Goal: Transaction & Acquisition: Purchase product/service

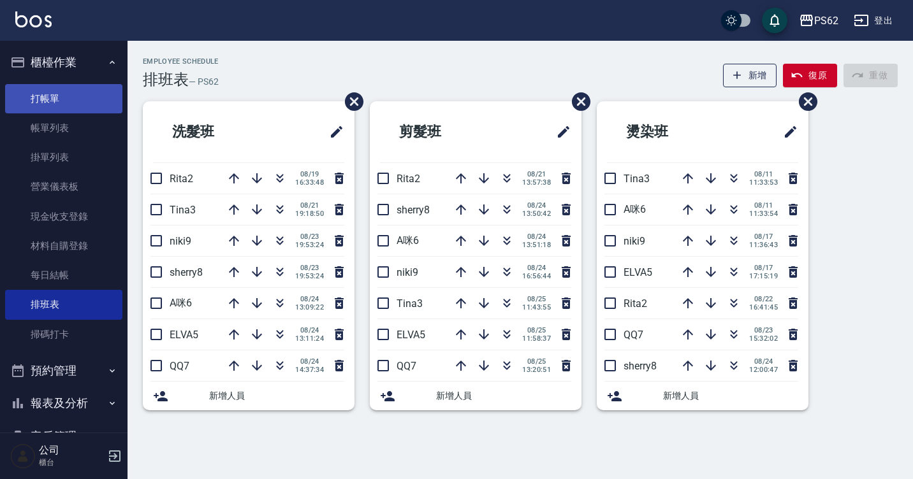
click at [33, 101] on link "打帳單" at bounding box center [63, 98] width 117 height 29
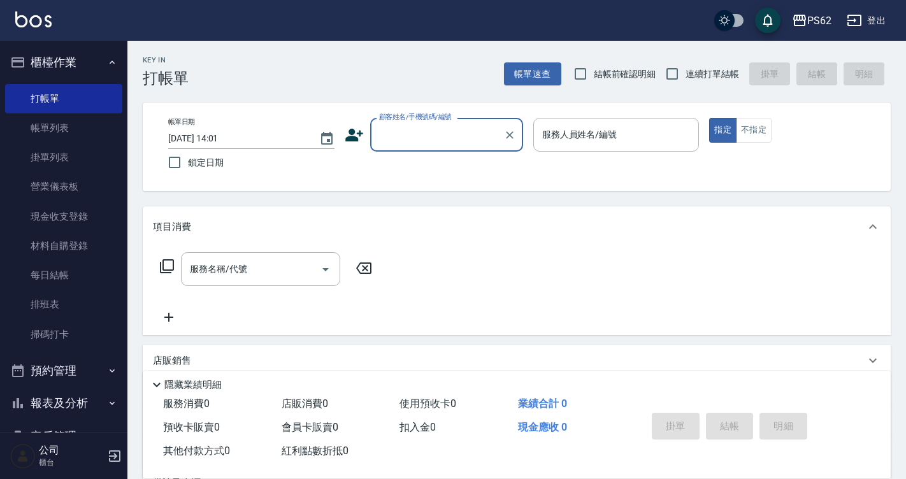
click at [354, 140] on icon at bounding box center [354, 135] width 18 height 13
click at [349, 139] on body "PS62 登出 櫃檯作業 打帳單 帳單列表 掛單列表 營業儀表板 現金收支登錄 材料自購登錄 每日結帳 排班表 掃碼打卡 預約管理 預約管理 單日預約紀錄 單…" at bounding box center [453, 310] width 906 height 621
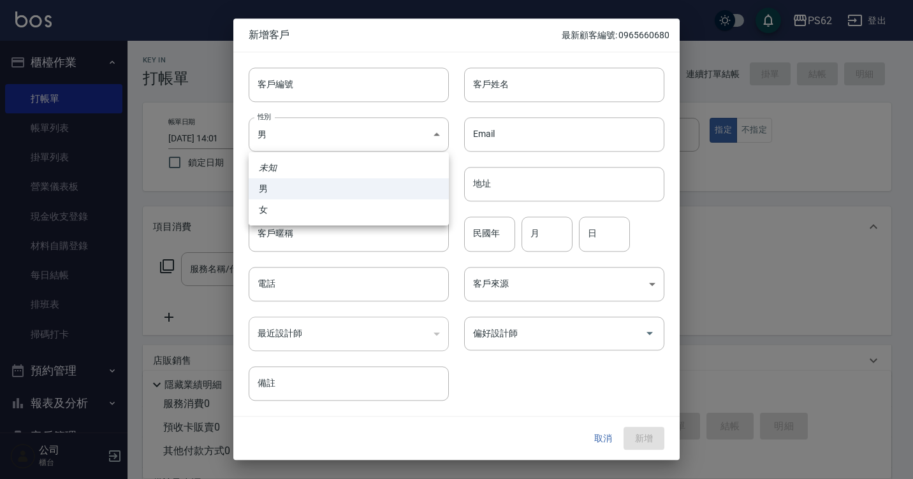
click at [579, 85] on div at bounding box center [456, 239] width 913 height 479
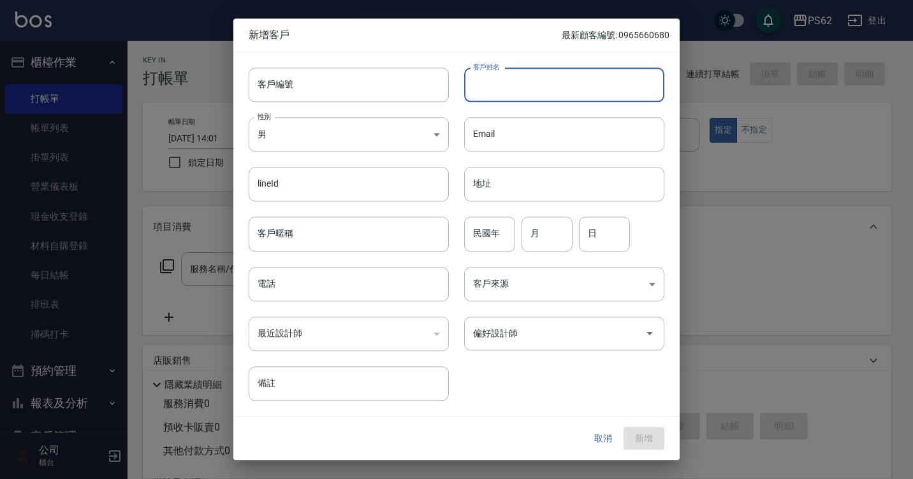
click at [551, 75] on input "客戶姓名" at bounding box center [564, 85] width 200 height 34
type input "x"
type input "ㄌ"
type input "[PERSON_NAME]"
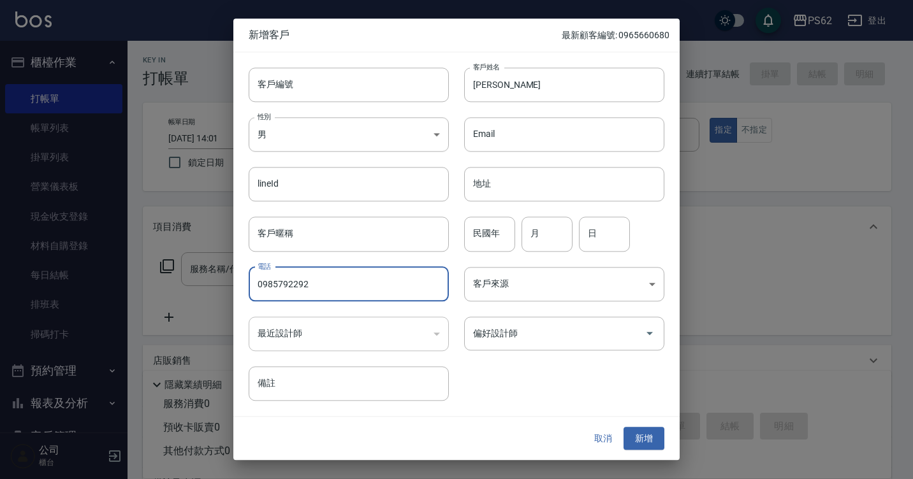
click at [298, 282] on input "0985792292" at bounding box center [349, 284] width 200 height 34
click at [297, 282] on input "0985792292" at bounding box center [349, 284] width 200 height 34
type input "0985792292"
click at [328, 69] on input "客戶編號" at bounding box center [349, 85] width 200 height 34
click at [643, 433] on button "新增" at bounding box center [643, 439] width 41 height 24
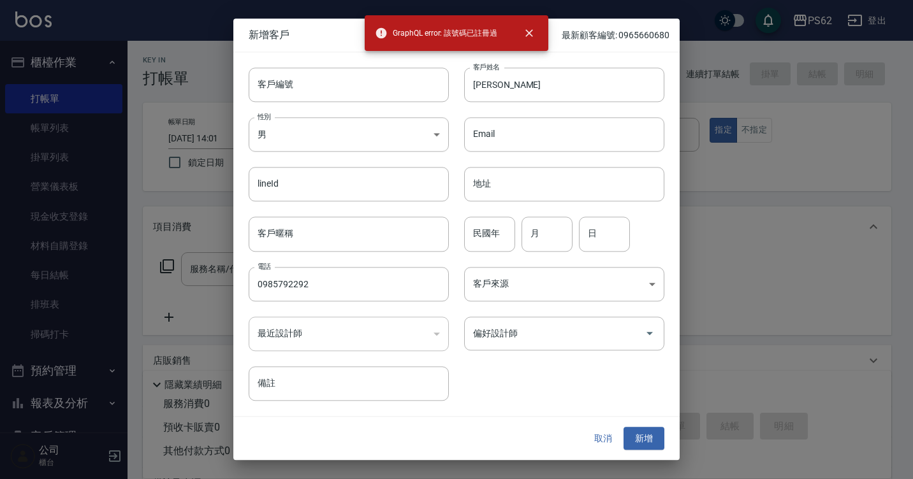
click at [604, 425] on div "取消 新增" at bounding box center [456, 439] width 446 height 44
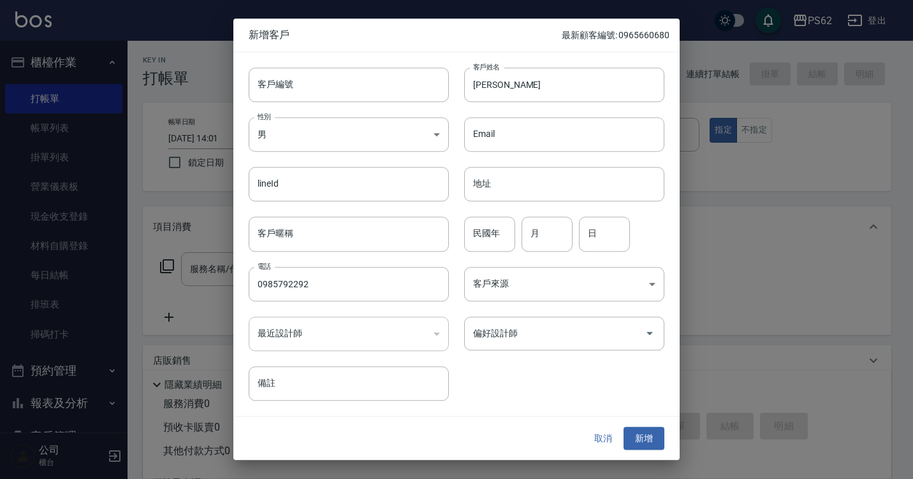
click at [592, 447] on button "取消" at bounding box center [603, 439] width 41 height 24
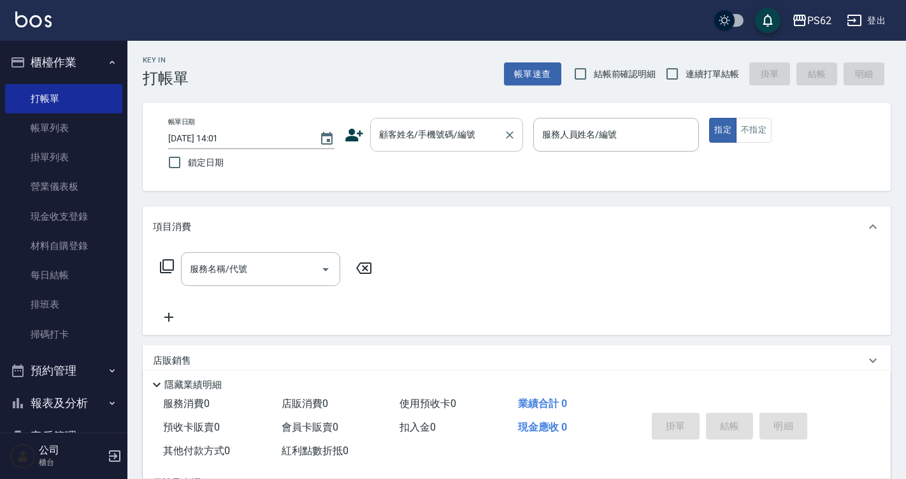
click at [409, 138] on input "顧客姓名/手機號碼/編號" at bounding box center [437, 135] width 122 height 22
paste input "0985792292"
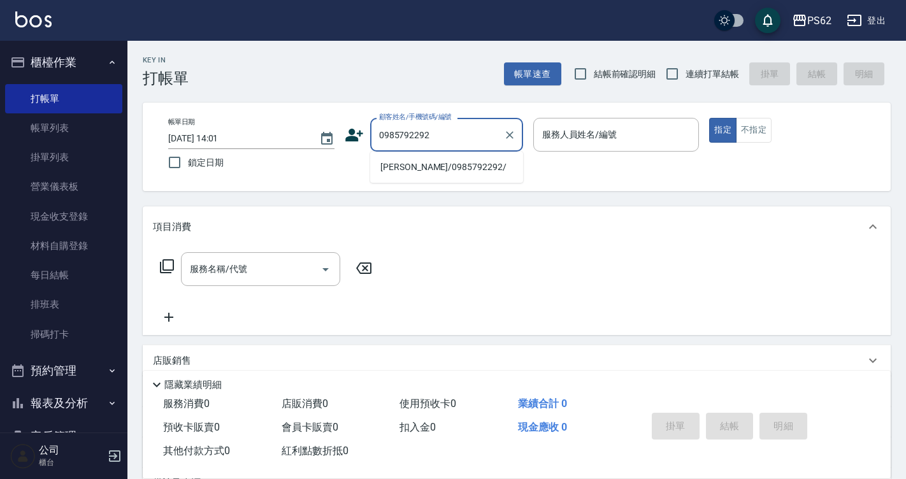
click at [436, 167] on li "[PERSON_NAME]/0985792292/" at bounding box center [446, 167] width 153 height 21
type input "[PERSON_NAME]/0985792292/"
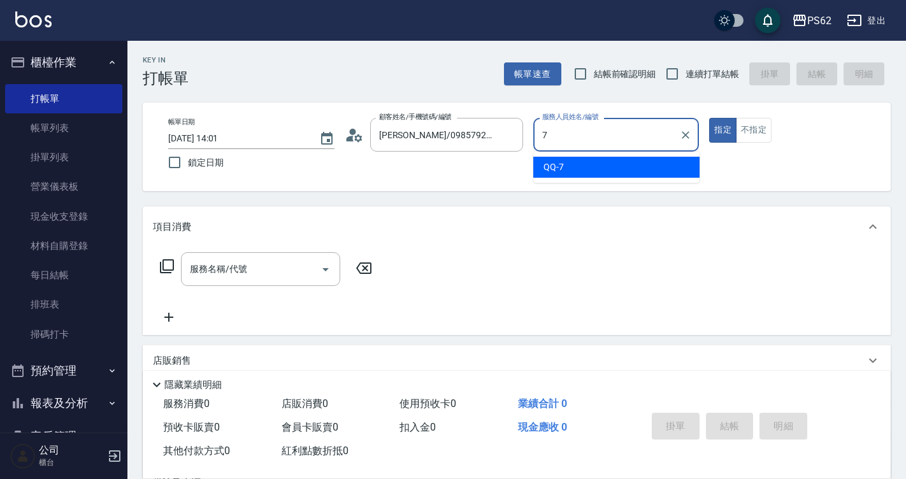
type input "QQ-7"
type button "true"
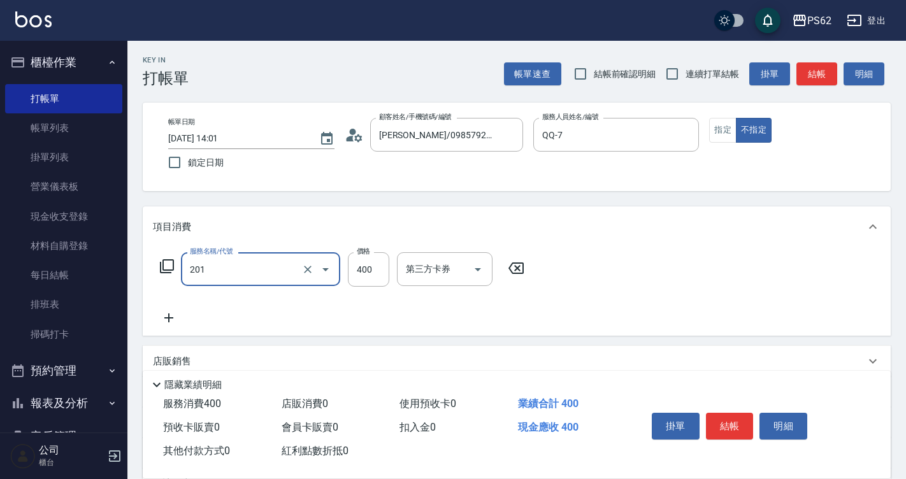
type input "洗剪400(201)"
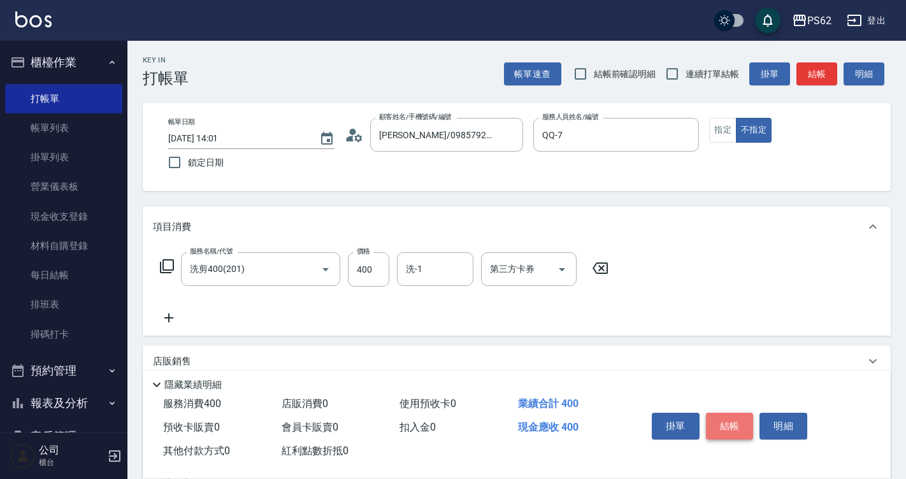
click at [734, 421] on button "結帳" at bounding box center [730, 426] width 48 height 27
click at [734, 421] on div "掛單 結帳 明細" at bounding box center [730, 428] width 166 height 40
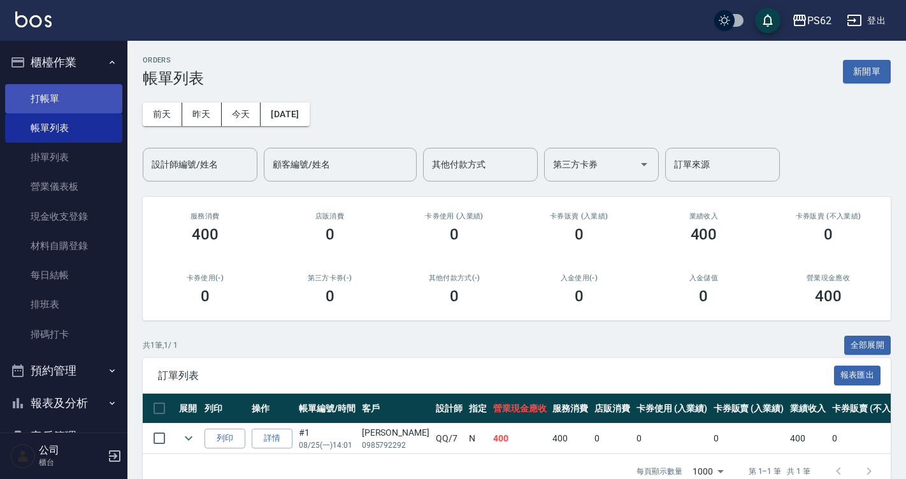
click at [51, 90] on link "打帳單" at bounding box center [63, 98] width 117 height 29
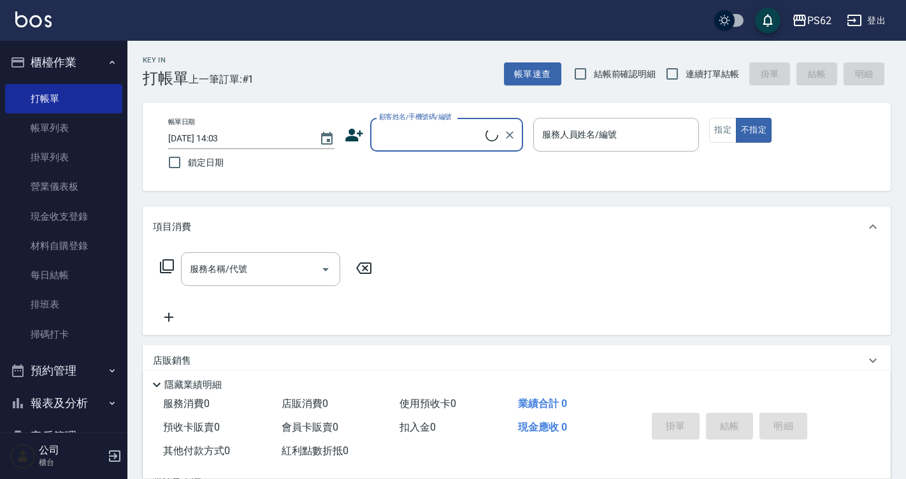
click at [445, 134] on input "顧客姓名/手機號碼/編號" at bounding box center [431, 135] width 110 height 22
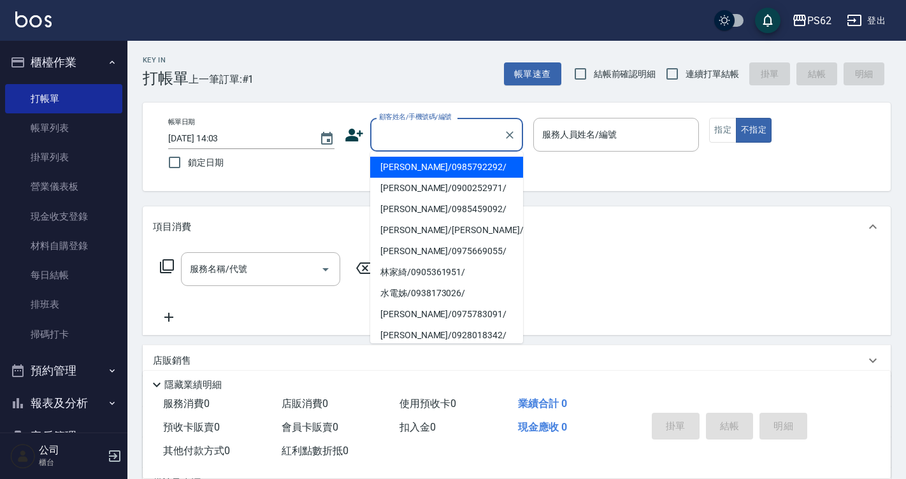
click at [432, 168] on li "[PERSON_NAME]/0985792292/" at bounding box center [446, 167] width 153 height 21
type input "[PERSON_NAME]/0985792292/"
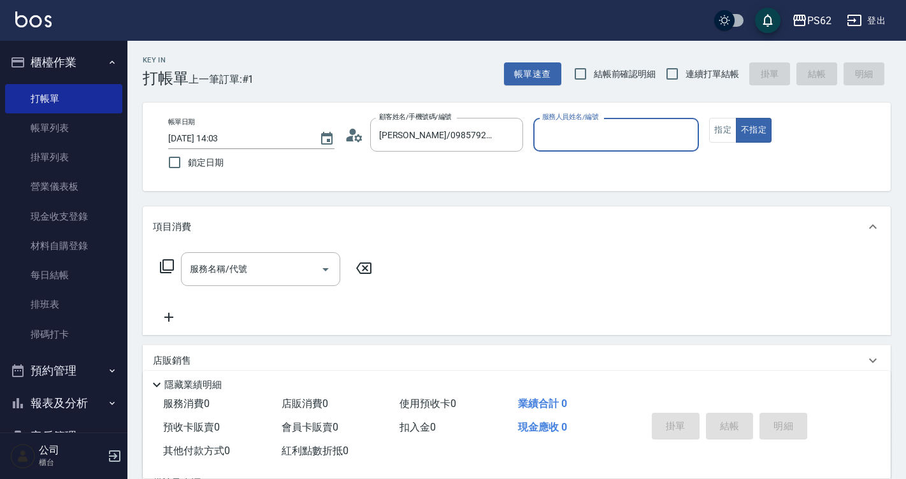
click at [352, 138] on icon at bounding box center [350, 139] width 8 height 6
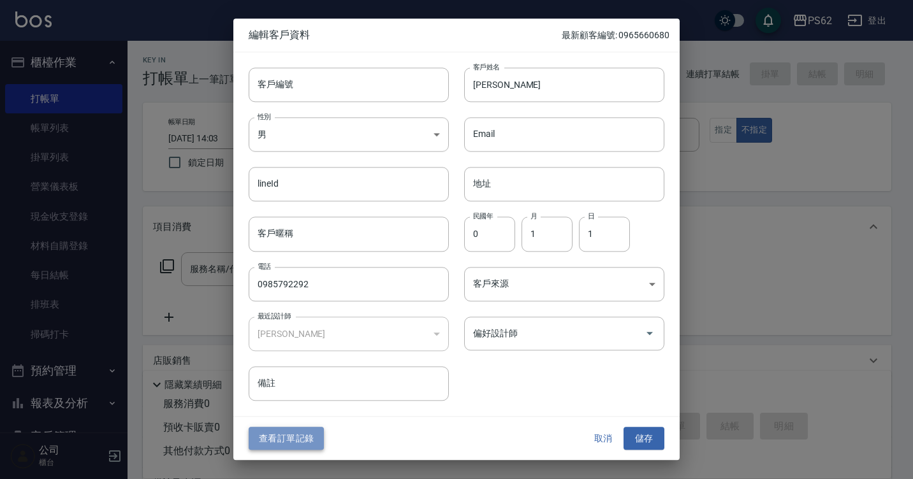
click at [294, 438] on button "查看訂單記錄" at bounding box center [286, 439] width 75 height 24
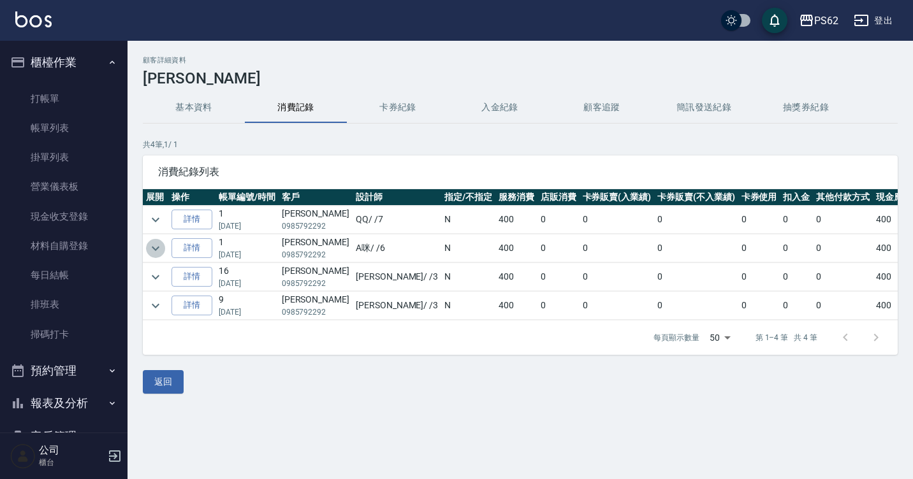
click at [148, 243] on icon "expand row" at bounding box center [155, 248] width 15 height 15
click at [152, 247] on icon "expand row" at bounding box center [156, 248] width 8 height 4
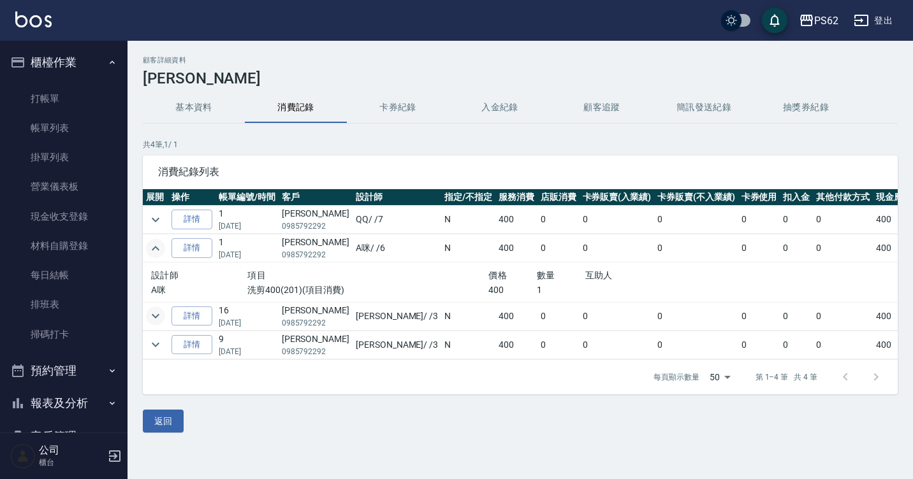
click at [156, 311] on icon "expand row" at bounding box center [155, 316] width 15 height 15
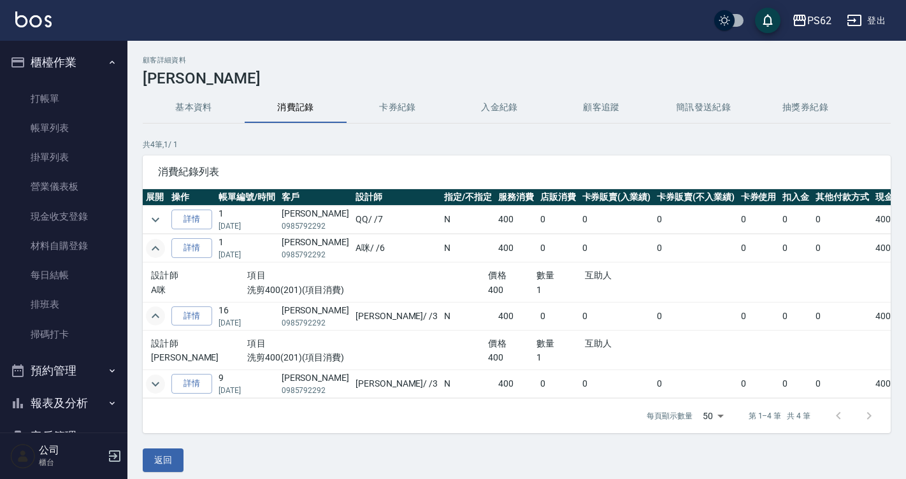
click at [156, 389] on icon "expand row" at bounding box center [155, 384] width 15 height 15
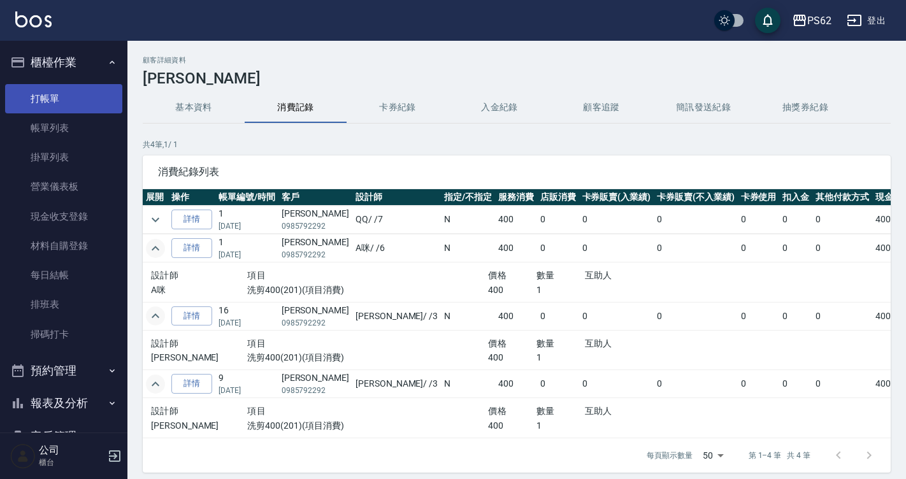
click at [59, 94] on link "打帳單" at bounding box center [63, 98] width 117 height 29
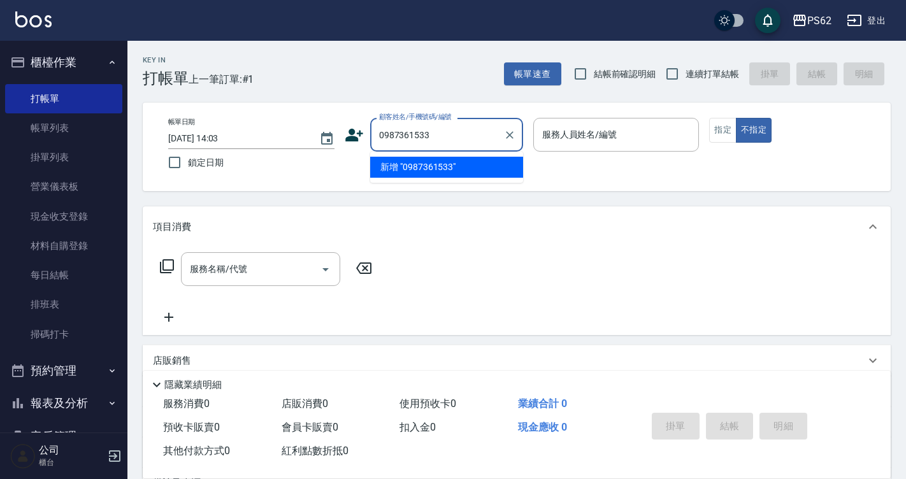
click at [442, 133] on input "0987361533" at bounding box center [437, 135] width 122 height 22
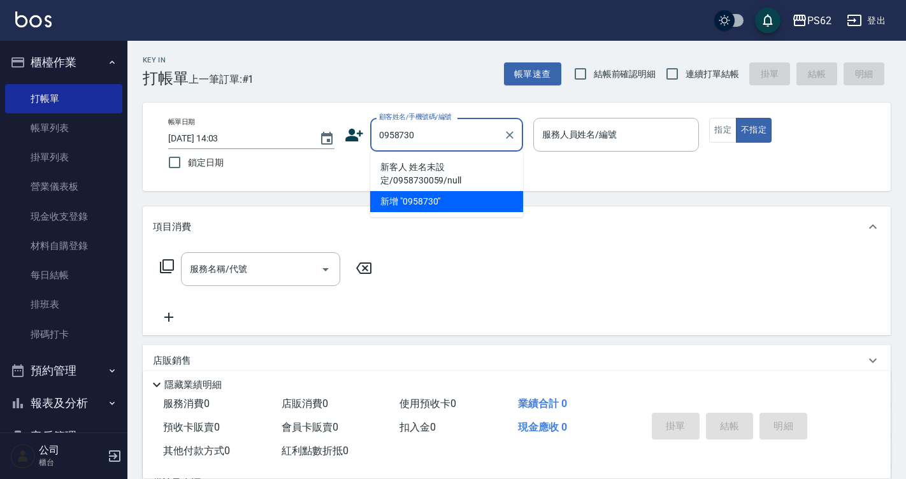
click at [445, 166] on li "新客人 姓名未設定/0958730059/null" at bounding box center [446, 174] width 153 height 34
type input "新客人 姓名未設定/0958730059/null"
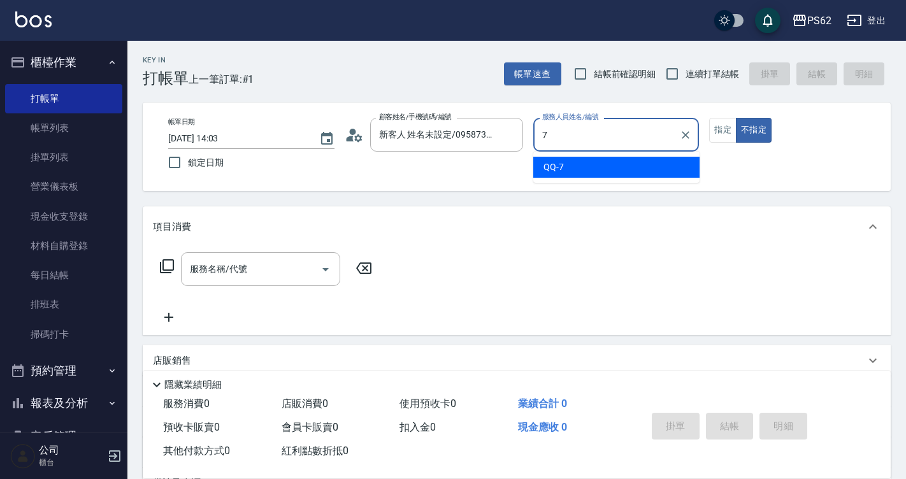
type input "QQ-7"
type button "false"
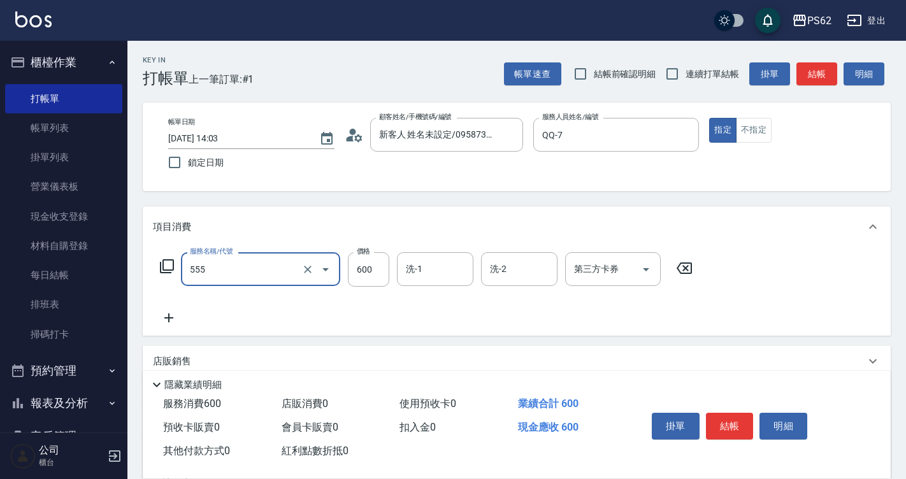
type input "去角質(555)"
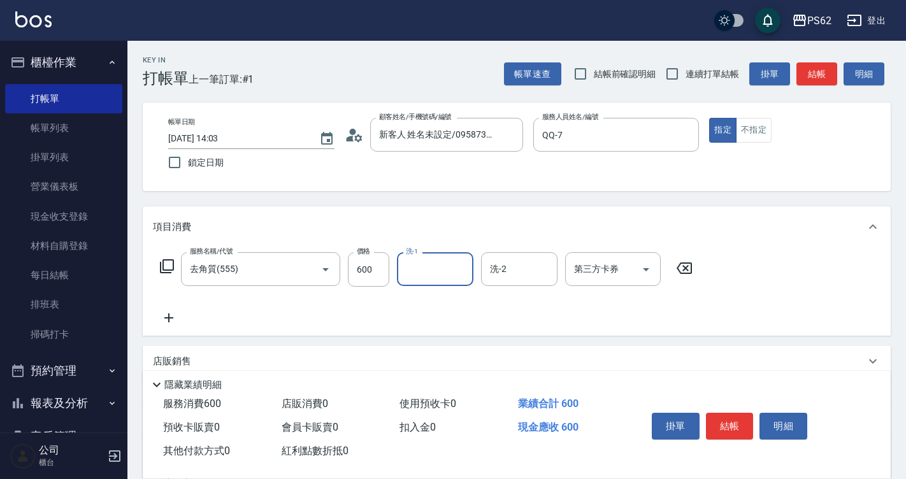
type input "0"
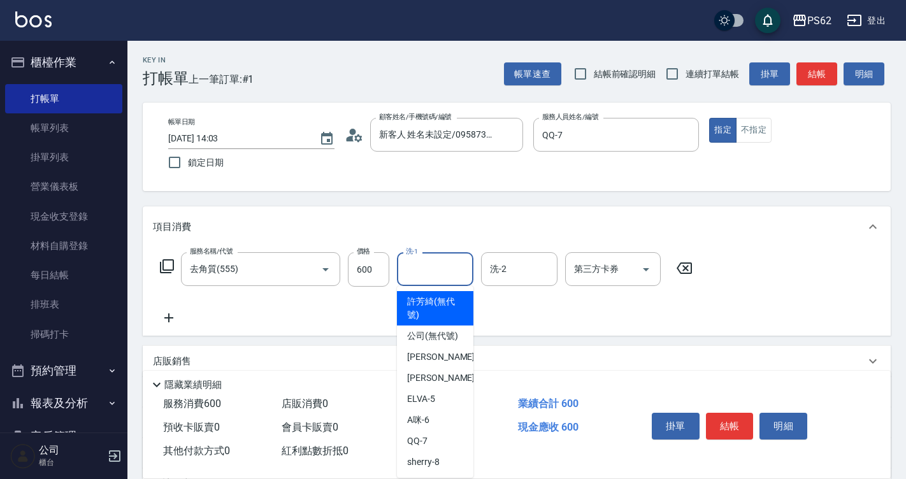
type input "0"
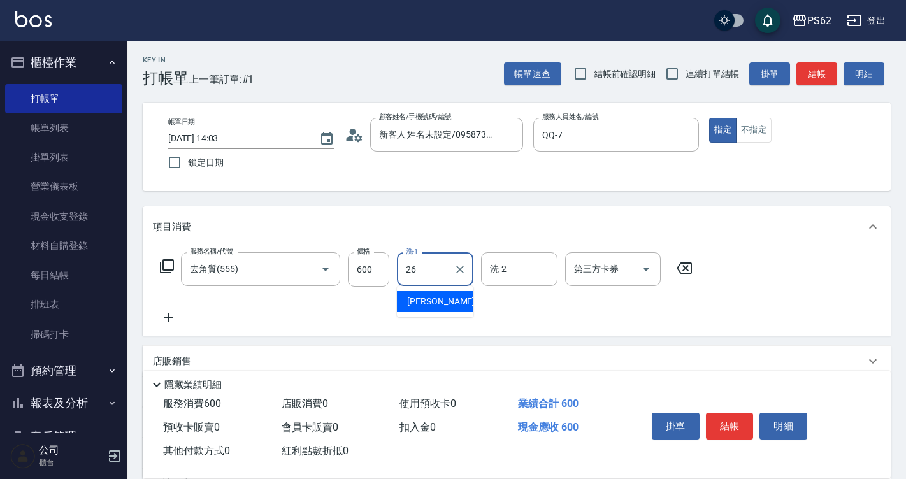
type input "[PERSON_NAME]-26"
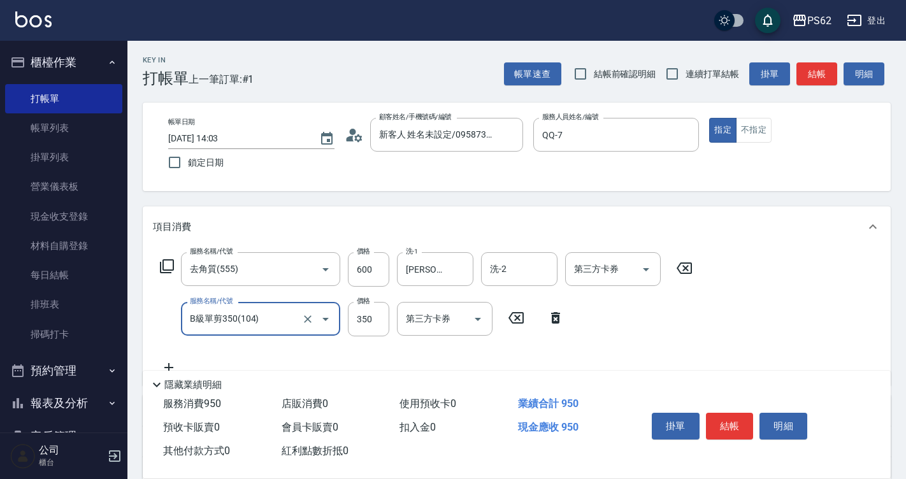
type input "B級單剪350(104)"
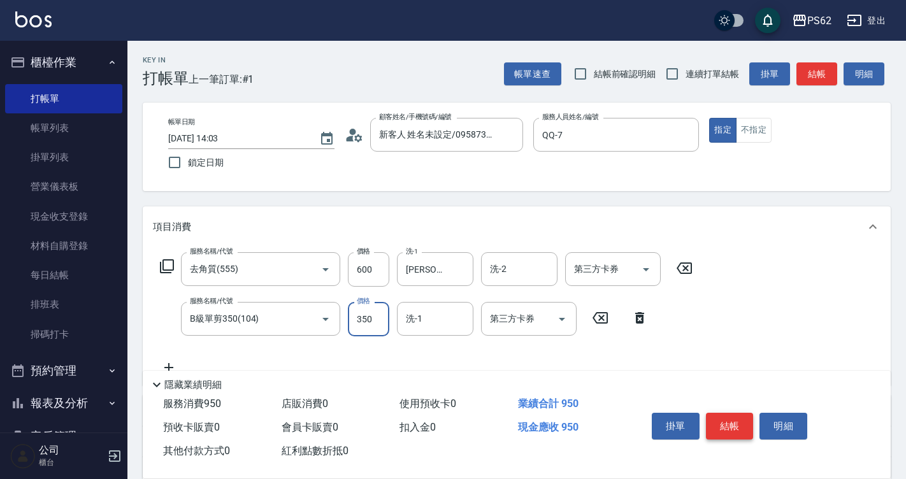
click at [726, 422] on button "結帳" at bounding box center [730, 426] width 48 height 27
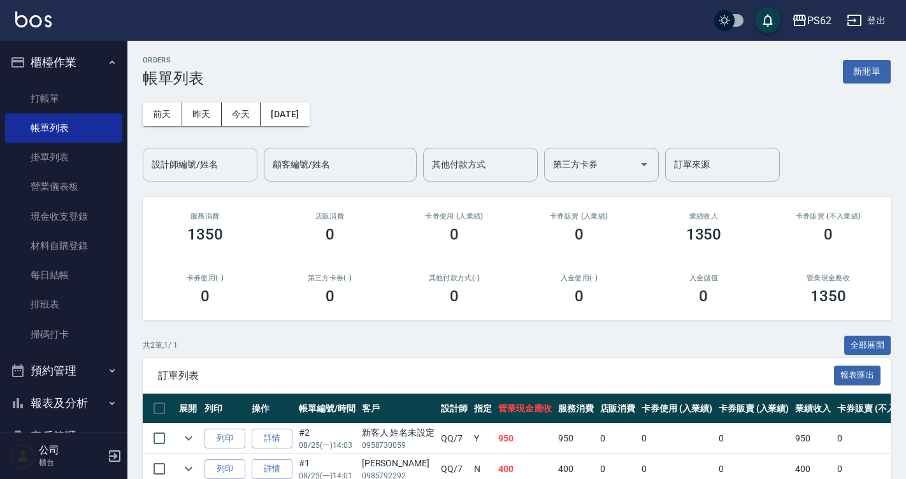
click at [175, 163] on input "設計師編號/姓名" at bounding box center [200, 165] width 103 height 22
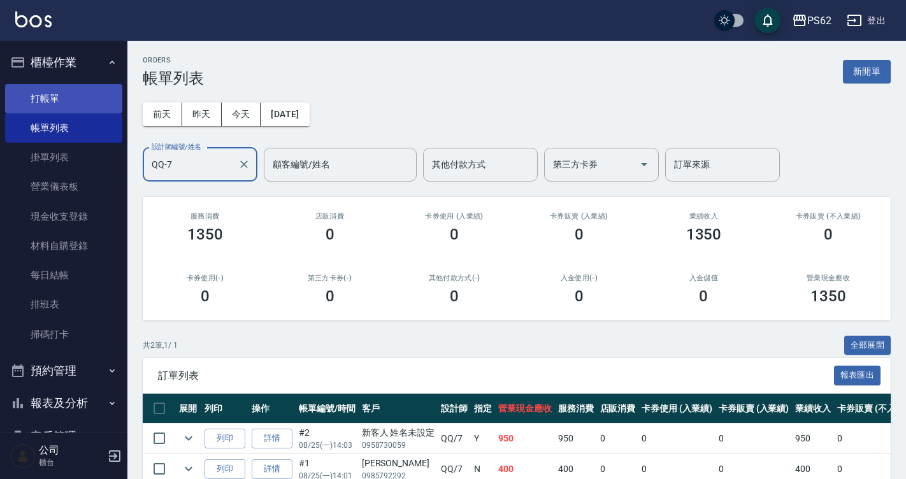
type input "QQ-7"
click at [69, 94] on link "打帳單" at bounding box center [63, 98] width 117 height 29
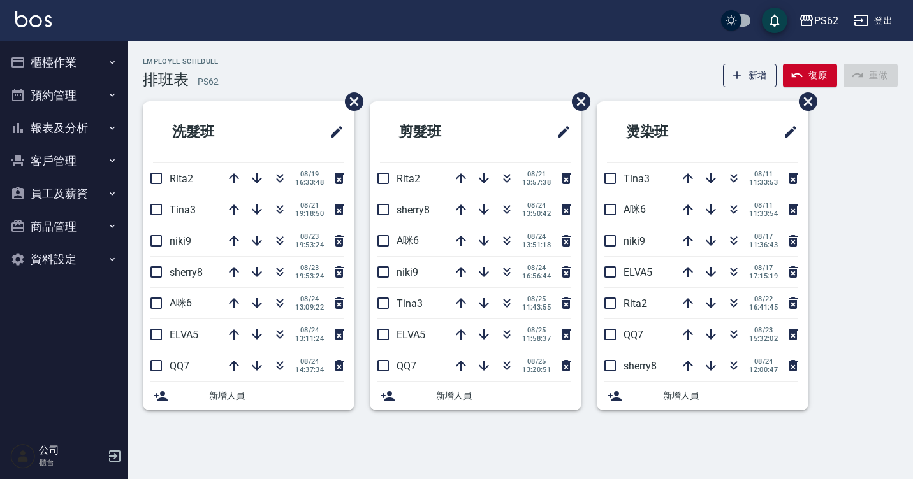
click at [275, 57] on div "Employee Schedule 排班表 — PS62 新增 復原 重做 洗髮班 Rita2 08/19 16:33:48 Tina3 08/21 19:1…" at bounding box center [519, 236] width 785 height 390
click at [71, 70] on button "櫃檯作業" at bounding box center [63, 62] width 117 height 33
click at [102, 65] on button "櫃檯作業" at bounding box center [63, 62] width 117 height 33
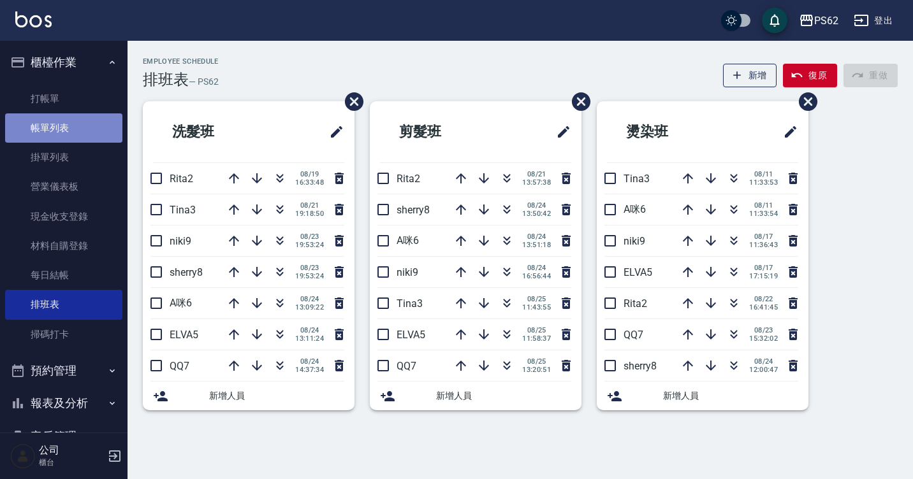
click at [69, 116] on link "帳單列表" at bounding box center [63, 127] width 117 height 29
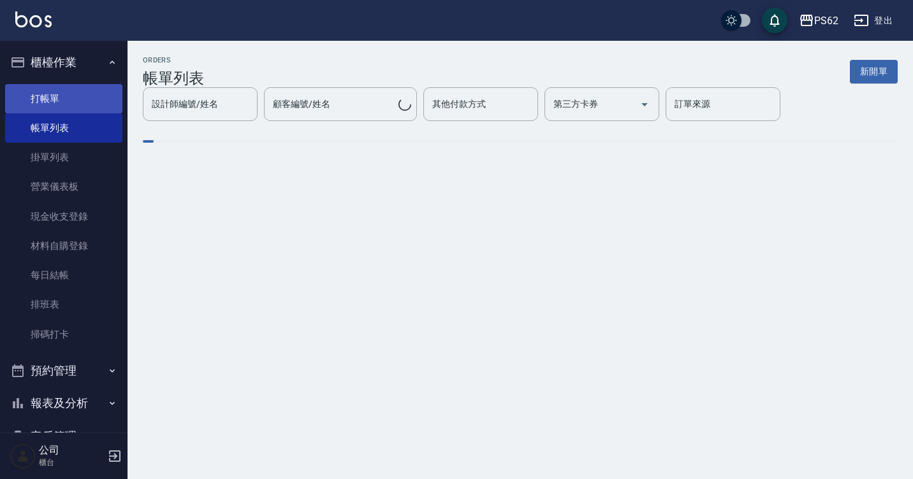
click at [73, 96] on link "打帳單" at bounding box center [63, 98] width 117 height 29
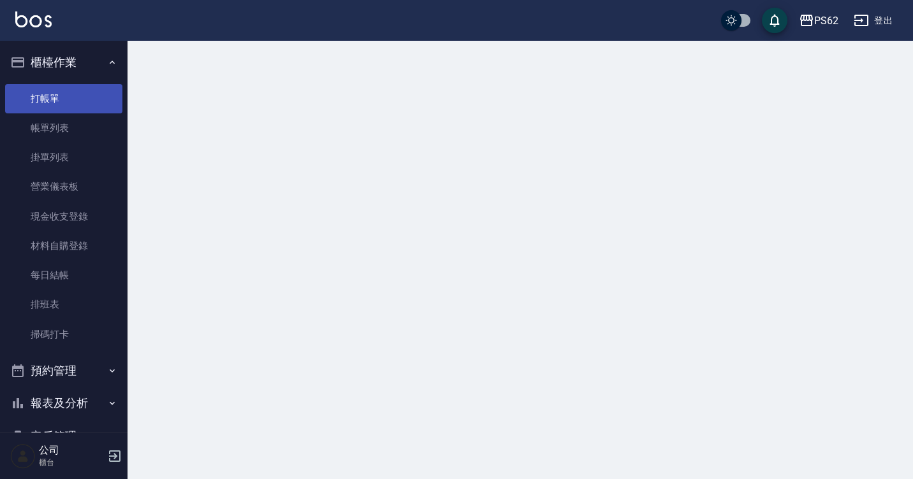
click at [74, 96] on link "打帳單" at bounding box center [63, 98] width 117 height 29
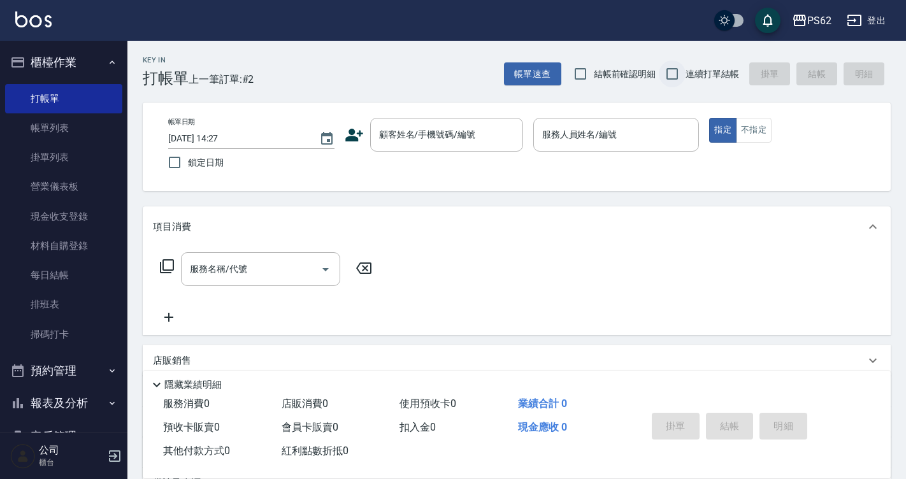
click at [672, 78] on input "連續打單結帳" at bounding box center [672, 74] width 27 height 27
checkbox input "true"
click at [449, 147] on div "顧客姓名/手機號碼/編號" at bounding box center [446, 135] width 153 height 34
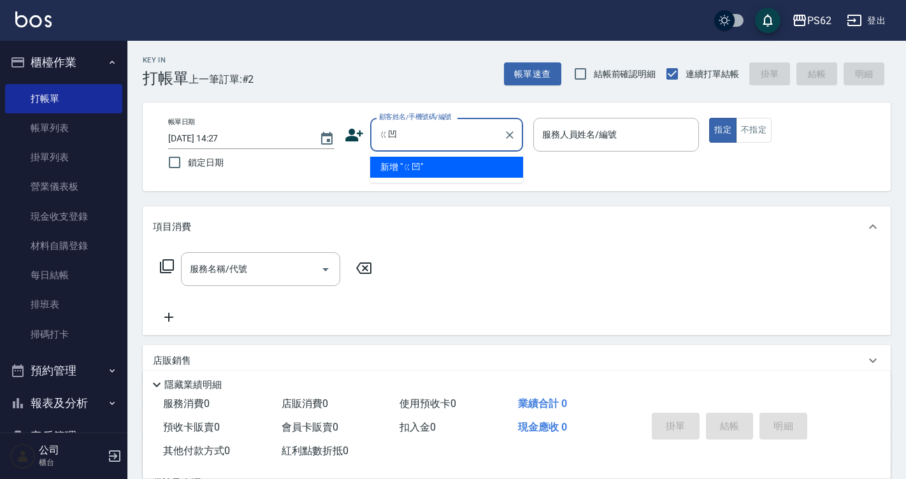
type input "ㄍ"
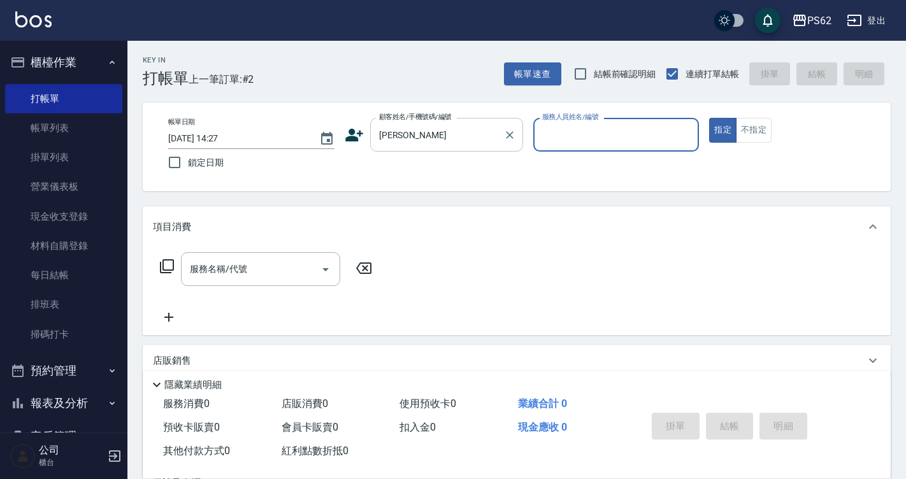
click at [444, 143] on input "高宜" at bounding box center [437, 135] width 122 height 22
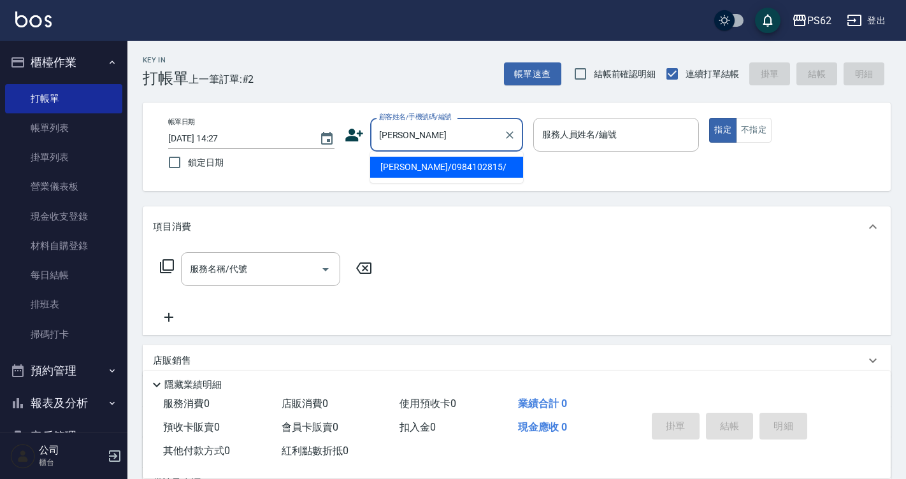
click at [433, 166] on li "高宜婷/0984102815/" at bounding box center [446, 167] width 153 height 21
type input "高宜婷/0984102815/"
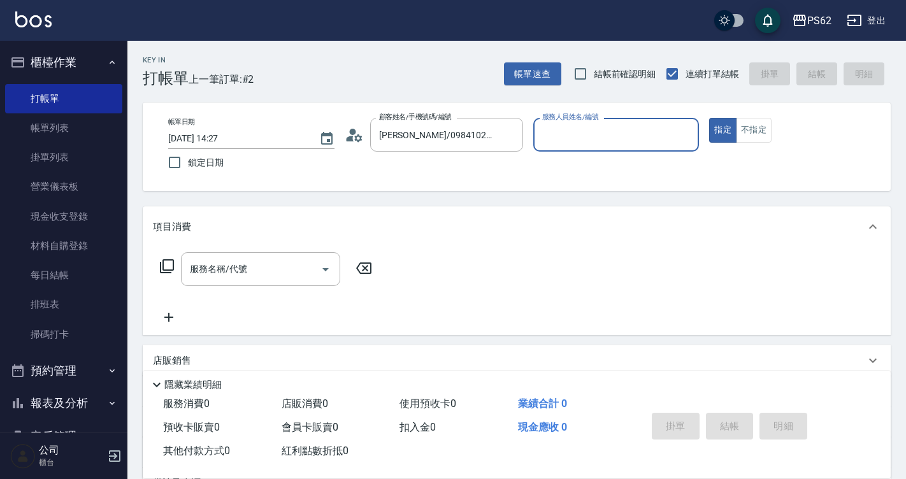
type input "Rita-2"
click at [709, 118] on button "指定" at bounding box center [722, 130] width 27 height 25
type button "true"
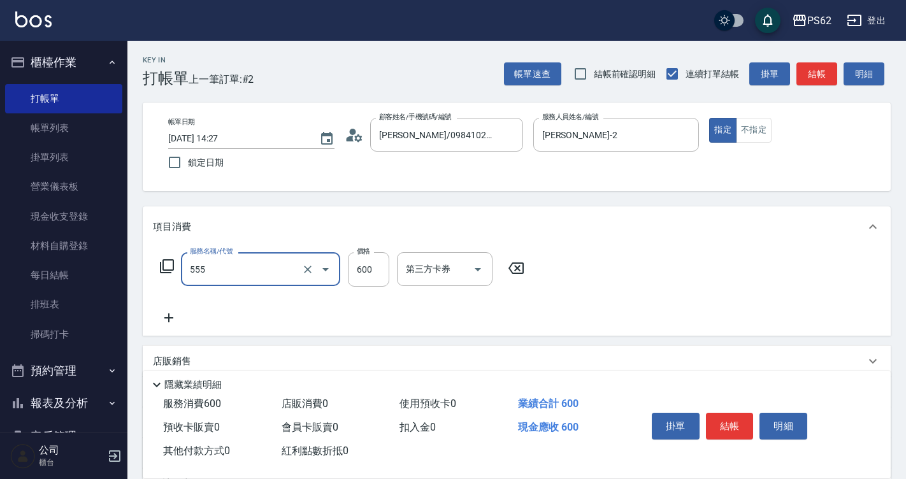
type input "去角質(555)"
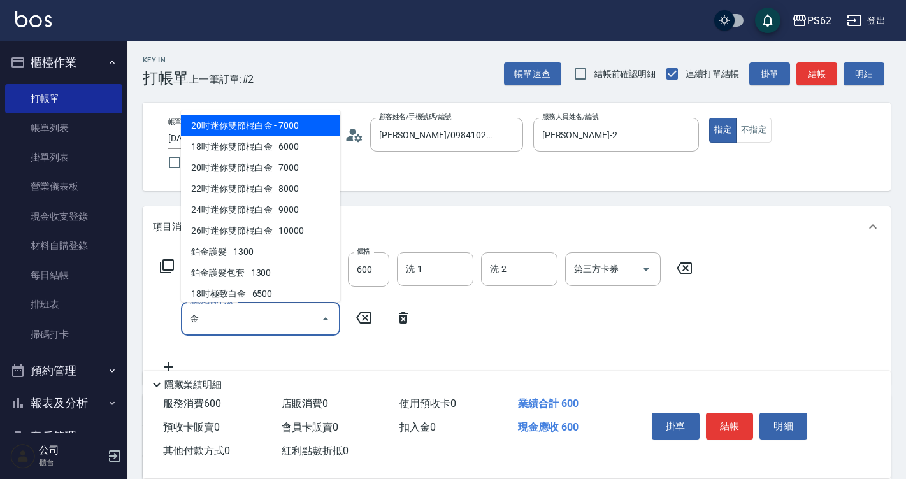
scroll to position [129, 0]
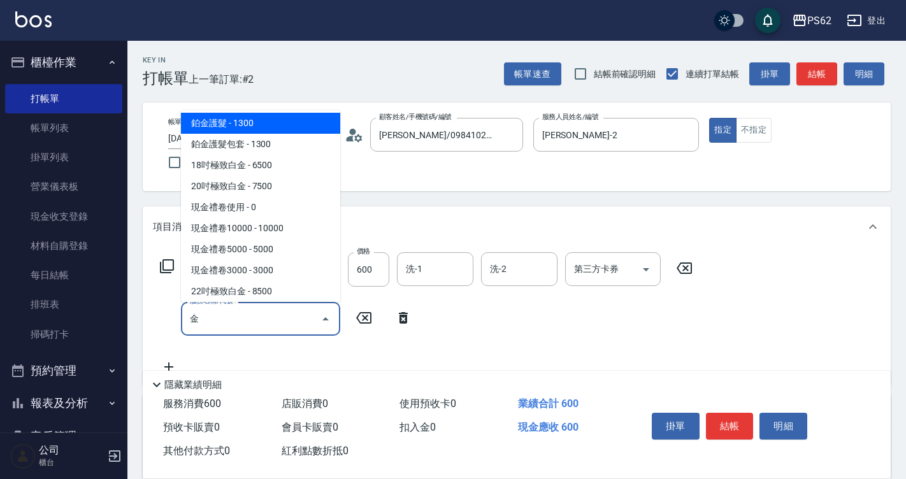
type input "鉑金護髮(0425)"
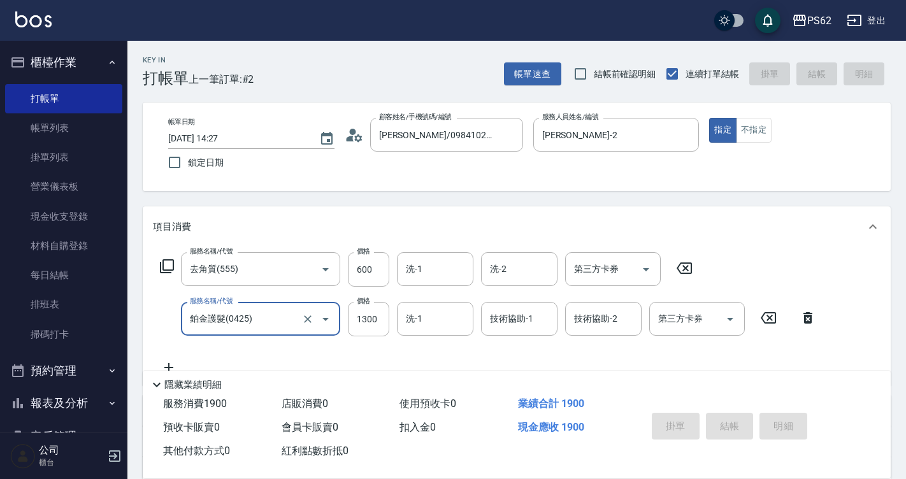
type input "2025/08/25 14:28"
